Goal: Book appointment/travel/reservation

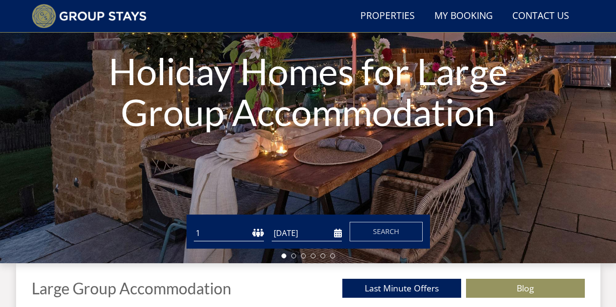
scroll to position [132, 0]
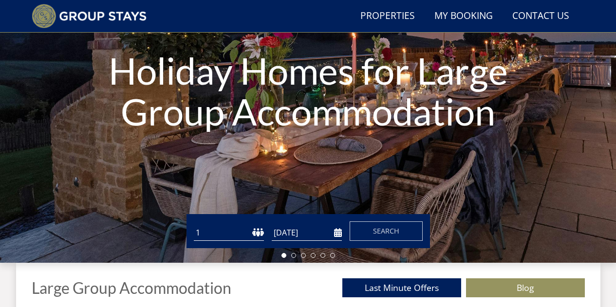
click at [205, 231] on select "1 2 3 4 5 6 7 8 9 10 11 12 13 14 15 16 17 18 19 20 21 22 23 24 25 26 27 28 29 3…" at bounding box center [229, 233] width 70 height 16
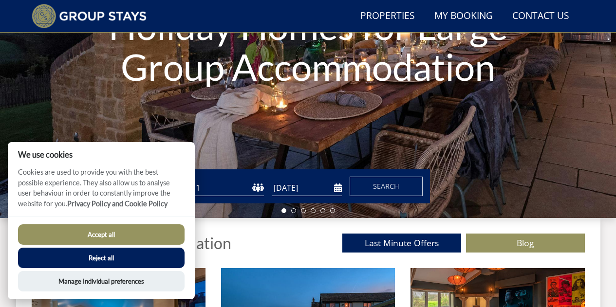
scroll to position [174, 0]
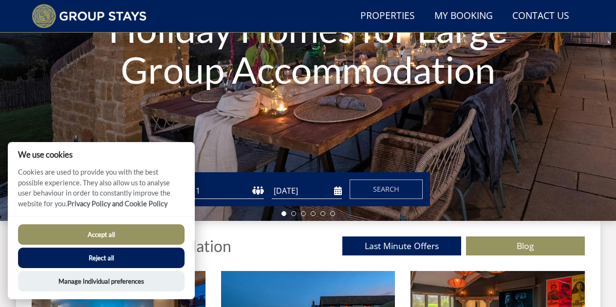
click at [235, 192] on select "1 2 3 4 5 6 7 8 9 10 11 12 13 14 15 16 17 18 19 20 21 22 23 24 25 26 27 28 29 3…" at bounding box center [229, 191] width 70 height 16
select select "35"
click at [194, 183] on select "1 2 3 4 5 6 7 8 9 10 11 12 13 14 15 16 17 18 19 20 21 22 23 24 25 26 27 28 29 3…" at bounding box center [229, 191] width 70 height 16
click at [114, 231] on button "Accept all" at bounding box center [101, 234] width 167 height 20
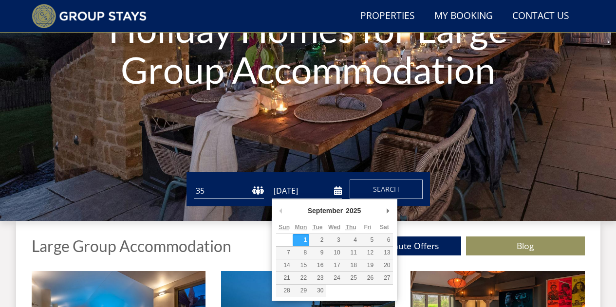
click at [289, 187] on input "[DATE]" at bounding box center [307, 191] width 70 height 16
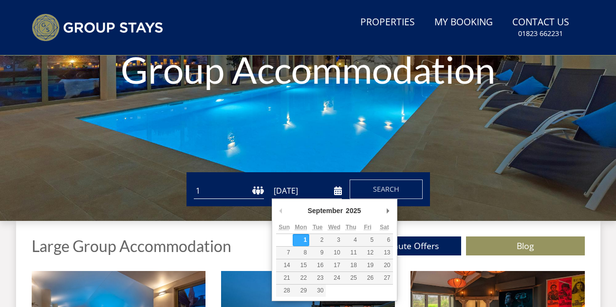
click at [304, 193] on input "[DATE]" at bounding box center [307, 191] width 70 height 16
click at [279, 210] on button "Previous Month" at bounding box center [281, 211] width 10 height 15
click at [397, 214] on div "October January February March April May June July August September October Nov…" at bounding box center [335, 250] width 126 height 102
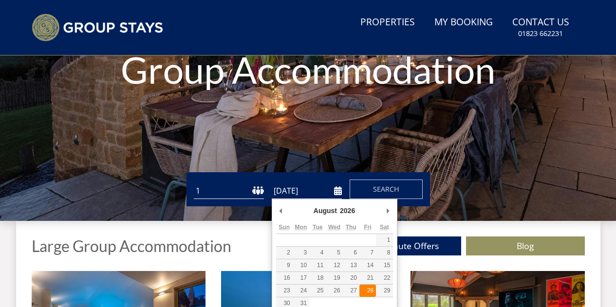
type input "[DATE]"
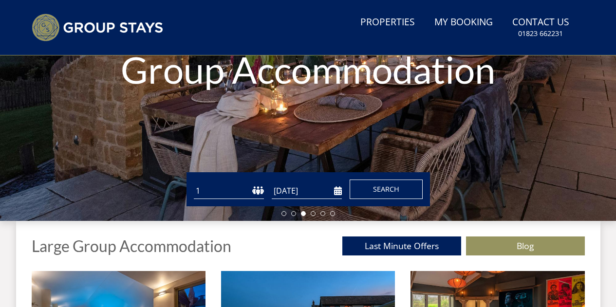
click at [383, 193] on span "Search" at bounding box center [386, 189] width 26 height 9
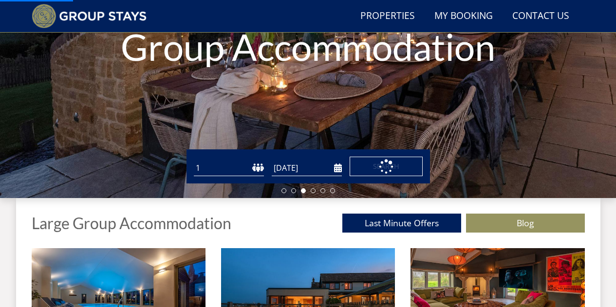
scroll to position [274, 0]
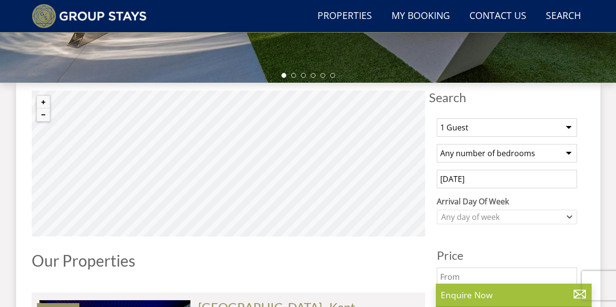
scroll to position [313, 0]
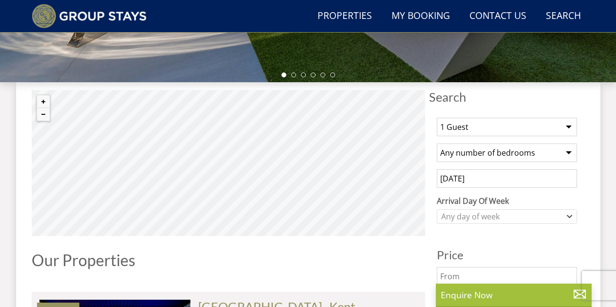
click at [482, 129] on select "1 Guest 2 Guests 3 Guests 4 Guests 5 Guests 6 Guests 7 Guests 8 Guests 9 Guests…" at bounding box center [507, 127] width 140 height 19
click at [437, 118] on select "1 Guest 2 Guests 3 Guests 4 Guests 5 Guests 6 Guests 7 Guests 8 Guests 9 Guests…" at bounding box center [507, 127] width 140 height 19
click at [472, 150] on select "Any number of bedrooms 3 Bedrooms 4 Bedrooms 5 Bedrooms 6 Bedrooms 7 Bedrooms 8…" at bounding box center [507, 153] width 140 height 19
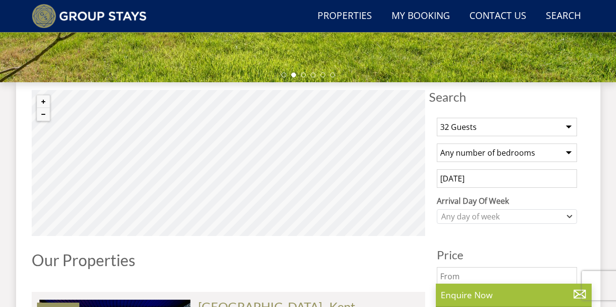
click at [472, 159] on select "Any number of bedrooms 3 Bedrooms 4 Bedrooms 5 Bedrooms 6 Bedrooms 7 Bedrooms 8…" at bounding box center [507, 153] width 140 height 19
click at [472, 211] on div "Any day of week" at bounding box center [502, 216] width 126 height 11
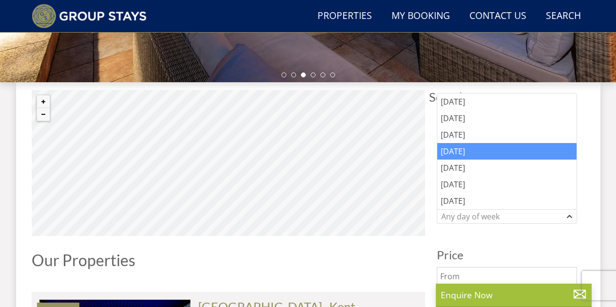
click at [465, 153] on div "[DATE]" at bounding box center [506, 151] width 139 height 17
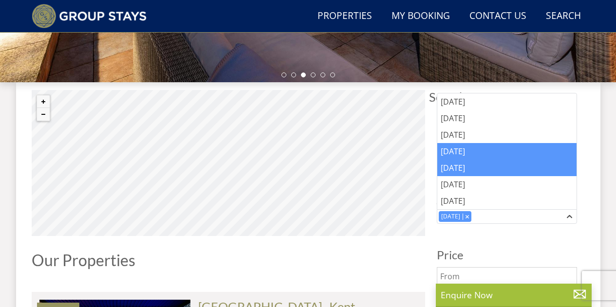
click at [464, 163] on div "[DATE]" at bounding box center [506, 168] width 139 height 17
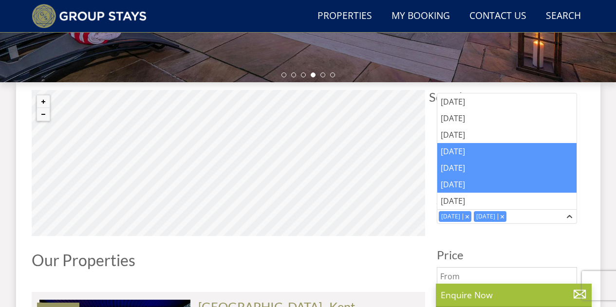
click at [462, 180] on div "[DATE]" at bounding box center [506, 184] width 139 height 17
click at [458, 189] on div "[DATE]" at bounding box center [506, 184] width 139 height 17
click at [458, 186] on div "[DATE]" at bounding box center [506, 184] width 139 height 17
click at [464, 165] on div "[DATE]" at bounding box center [506, 168] width 139 height 17
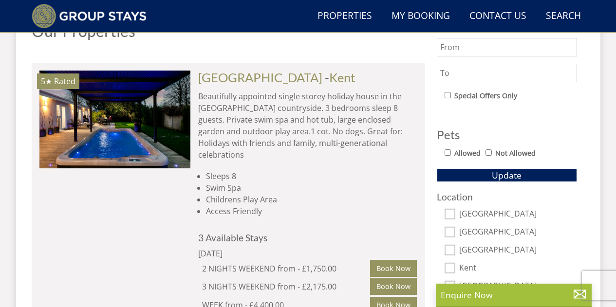
scroll to position [542, 0]
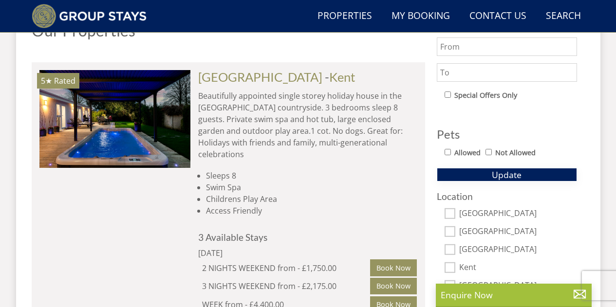
click at [487, 176] on button "Update" at bounding box center [507, 175] width 140 height 14
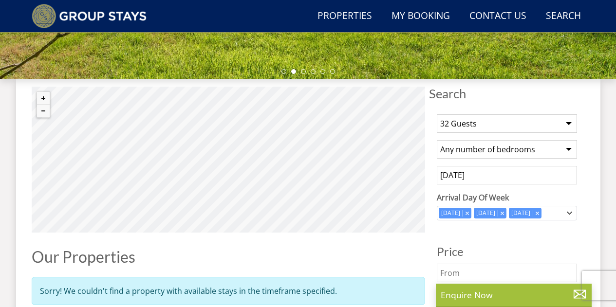
scroll to position [316, 0]
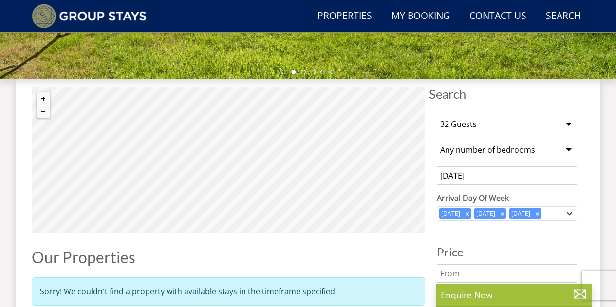
click at [459, 130] on select "1 Guest 2 Guests 3 Guests 4 Guests 5 Guests 6 Guests 7 Guests 8 Guests 9 Guests…" at bounding box center [507, 124] width 140 height 19
select select "25"
click at [437, 115] on select "1 Guest 2 Guests 3 Guests 4 Guests 5 Guests 6 Guests 7 Guests 8 Guests 9 Guests…" at bounding box center [507, 124] width 140 height 19
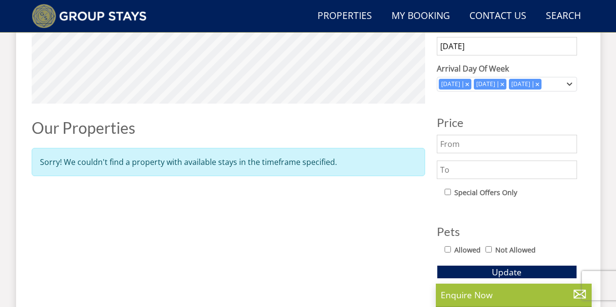
scroll to position [446, 0]
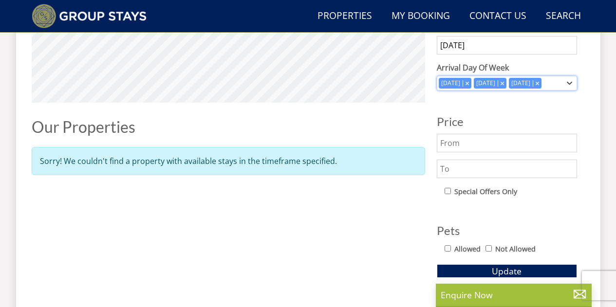
click at [468, 84] on icon "Combobox" at bounding box center [467, 83] width 3 height 3
click at [466, 81] on icon "Combobox" at bounding box center [467, 82] width 3 height 3
click at [468, 83] on icon "Combobox" at bounding box center [467, 83] width 3 height 3
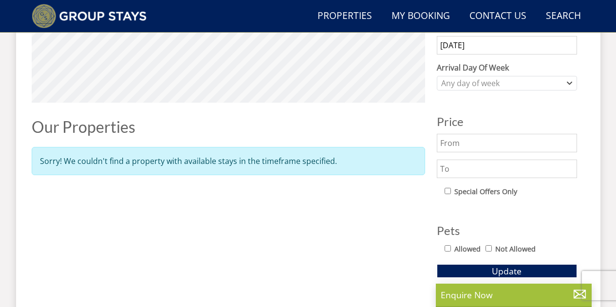
click at [484, 267] on button "Update" at bounding box center [507, 271] width 140 height 14
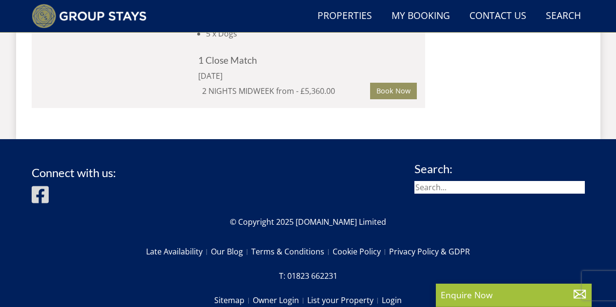
scroll to position [1734, 0]
